Goal: Task Accomplishment & Management: Use online tool/utility

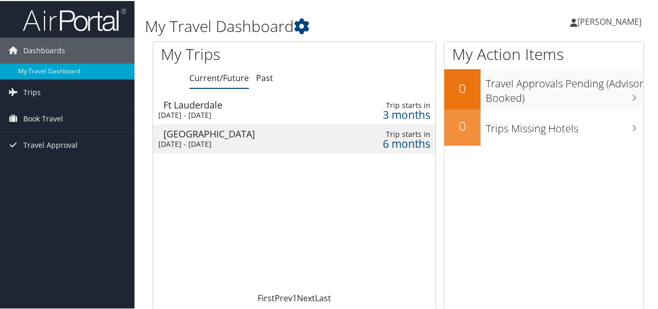
click at [311, 144] on div "[DATE] - [DATE]" at bounding box center [243, 143] width 170 height 9
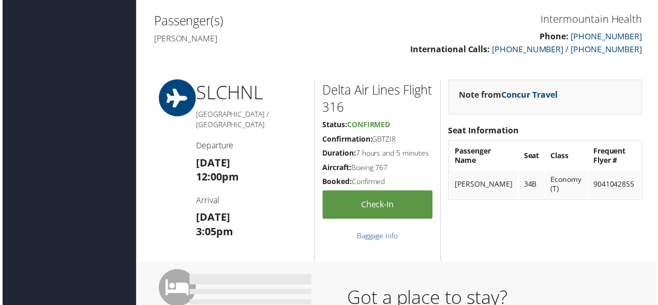
scroll to position [52, 0]
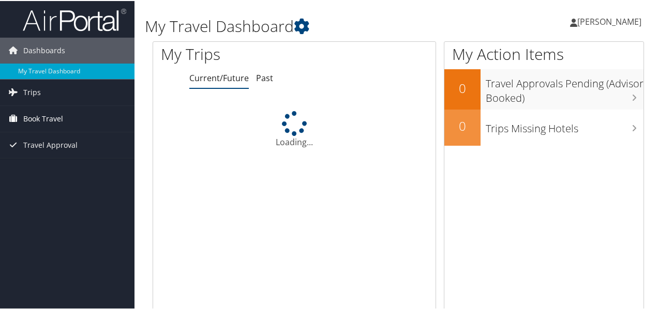
click at [59, 121] on span "Book Travel" at bounding box center [43, 118] width 40 height 26
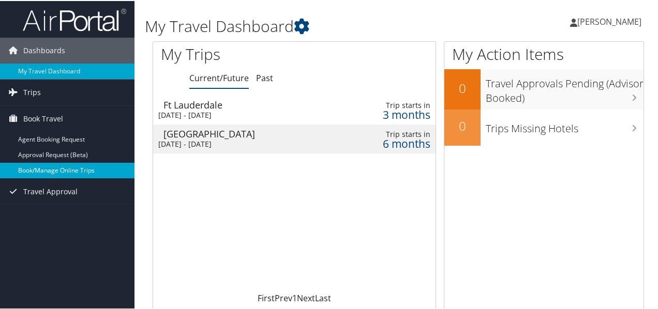
click at [71, 171] on link "Book/Manage Online Trips" at bounding box center [67, 170] width 134 height 16
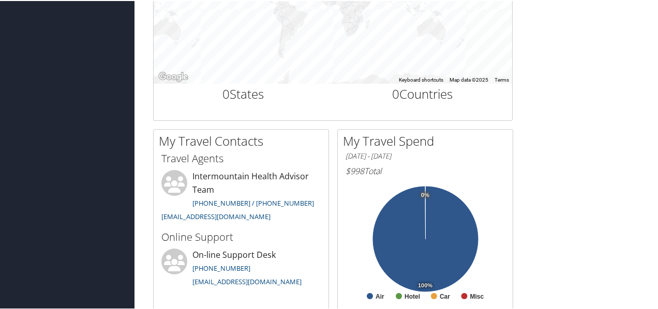
scroll to position [542, 0]
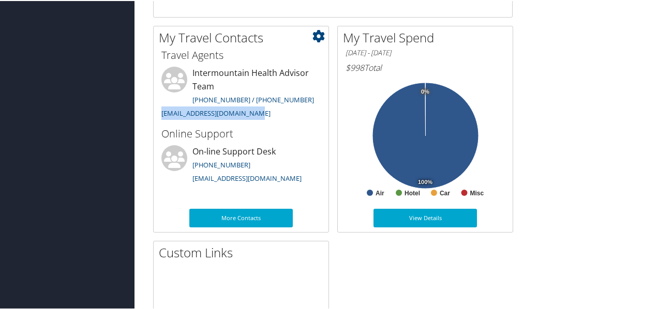
drag, startPoint x: 259, startPoint y: 112, endPoint x: 156, endPoint y: 115, distance: 102.4
click at [156, 115] on li "Intermountain Health Advisor Team 801-327-7675 / 801-327-7727 intermountain@cbt…" at bounding box center [241, 93] width 170 height 55
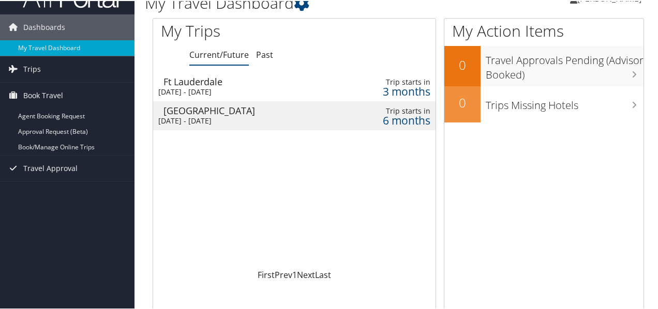
scroll to position [0, 0]
